Goal: Task Accomplishment & Management: Manage account settings

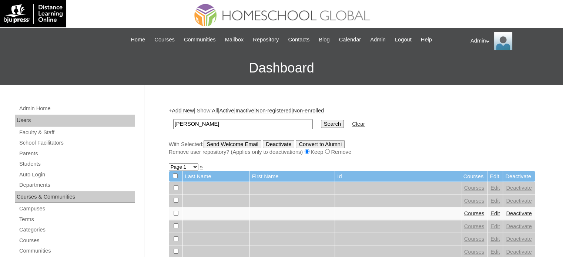
type input "[PERSON_NAME]"
click at [321, 120] on input "Search" at bounding box center [332, 124] width 23 height 8
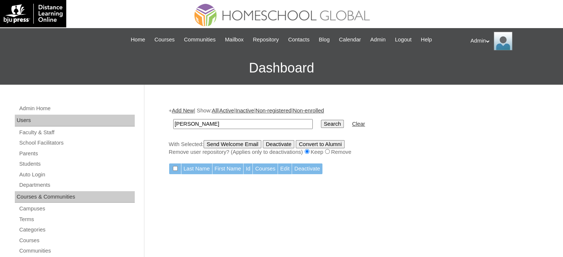
click at [190, 126] on input "[PERSON_NAME]" at bounding box center [243, 124] width 140 height 10
type input "magno"
click at [321, 121] on input "Search" at bounding box center [332, 124] width 23 height 8
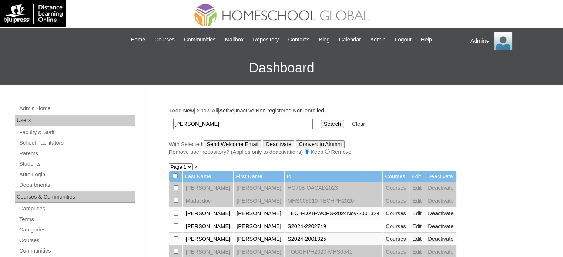
click at [386, 224] on link "Courses" at bounding box center [396, 227] width 20 height 6
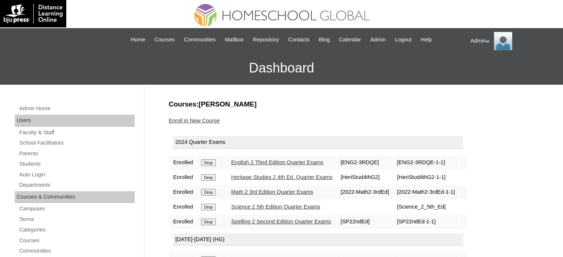
click at [297, 164] on link "English 2 Third Edition Quarter Exams" at bounding box center [277, 163] width 92 height 6
click at [296, 220] on link "Spelling 2 Second Edition Quarter Exams" at bounding box center [281, 222] width 100 height 6
click at [270, 163] on link "English 2 Third Edition Quarter Exams" at bounding box center [277, 163] width 92 height 6
click at [323, 120] on div "Enroll in New Course" at bounding box center [352, 121] width 367 height 8
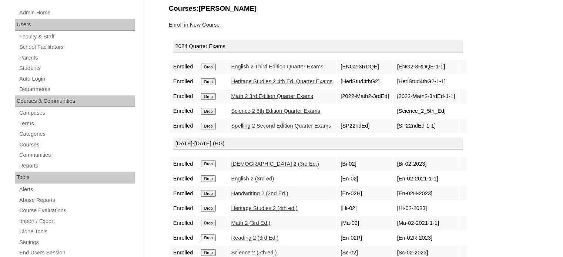
scroll to position [94, 0]
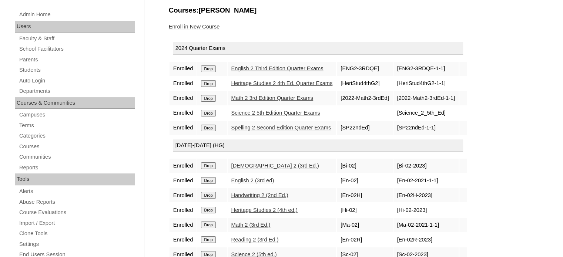
click at [280, 97] on link "Math 2 3rd Edition Quarter Exams" at bounding box center [272, 98] width 82 height 6
click at [261, 111] on link "Science 2 5th Edition Quarter Exams" at bounding box center [275, 113] width 89 height 6
click at [266, 83] on link "Heritage Studies 2 4th Ed. Quarter Exams" at bounding box center [281, 83] width 101 height 6
